Goal: Information Seeking & Learning: Learn about a topic

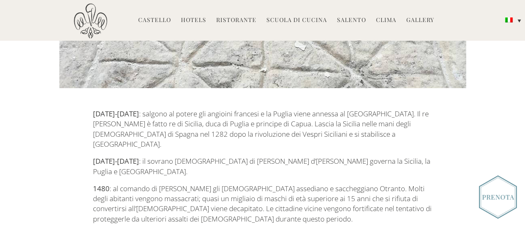
scroll to position [906, 0]
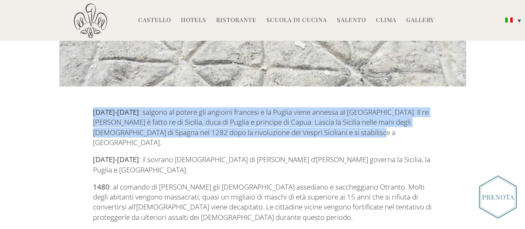
drag, startPoint x: 94, startPoint y: 71, endPoint x: 354, endPoint y: 91, distance: 260.2
click at [354, 107] on p "[DATE]-[DATE] : salgono al potere gli angioini francesi e la Puglia viene annes…" at bounding box center [262, 127] width 339 height 40
copy p "[DATE]-[DATE] : salgono al potere gli angioini francesi e la Puglia viene annes…"
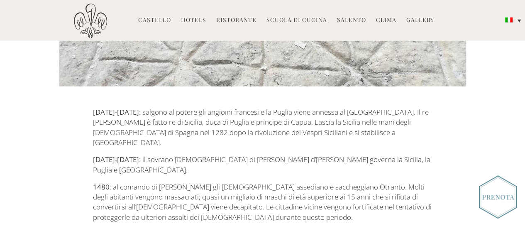
click at [164, 154] on p "[DATE]-[DATE] : il sovrano [DEMOGRAPHIC_DATA] di [PERSON_NAME] d’[PERSON_NAME] …" at bounding box center [262, 164] width 339 height 20
drag, startPoint x: 94, startPoint y: 107, endPoint x: 127, endPoint y: 110, distance: 32.9
click at [127, 154] on strong "[DATE]-[DATE]" at bounding box center [116, 159] width 46 height 10
drag, startPoint x: 94, startPoint y: 173, endPoint x: 303, endPoint y: 176, distance: 209.6
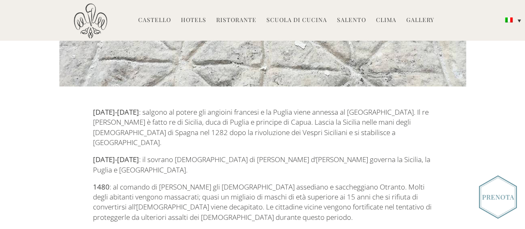
copy p "[DATE]-[DATE] : Venezia conquista brevemente il dominio sulla [GEOGRAPHIC_DATA]."
drag, startPoint x: 93, startPoint y: 190, endPoint x: 111, endPoint y: 201, distance: 21.6
